Goal: Task Accomplishment & Management: Complete application form

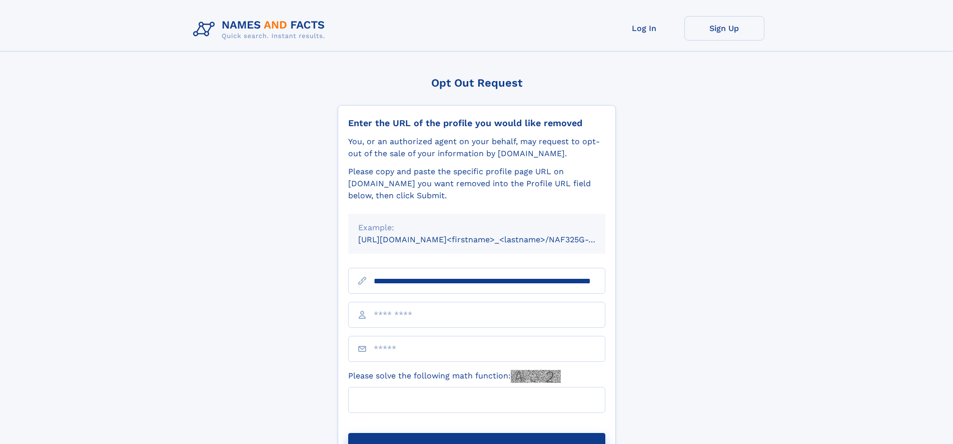
scroll to position [0, 96]
type input "**********"
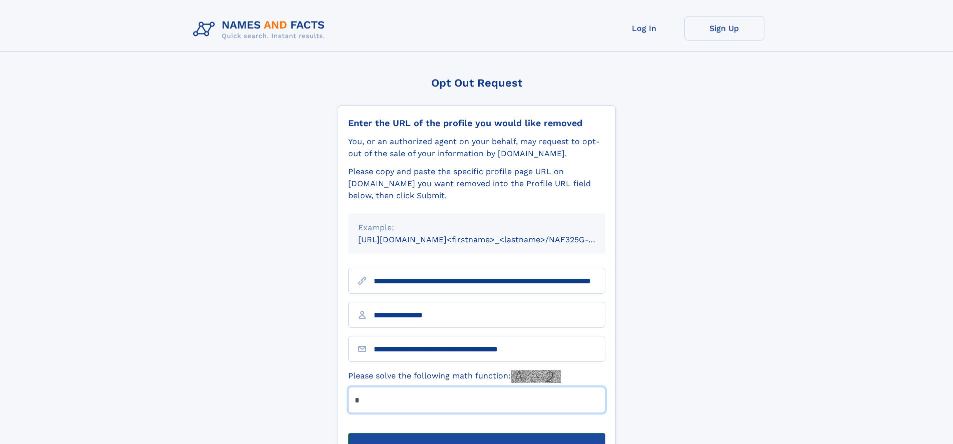
type input "*"
click at [476, 433] on button "Submit Opt Out Request" at bounding box center [476, 449] width 257 height 32
